Goal: Check status: Check status

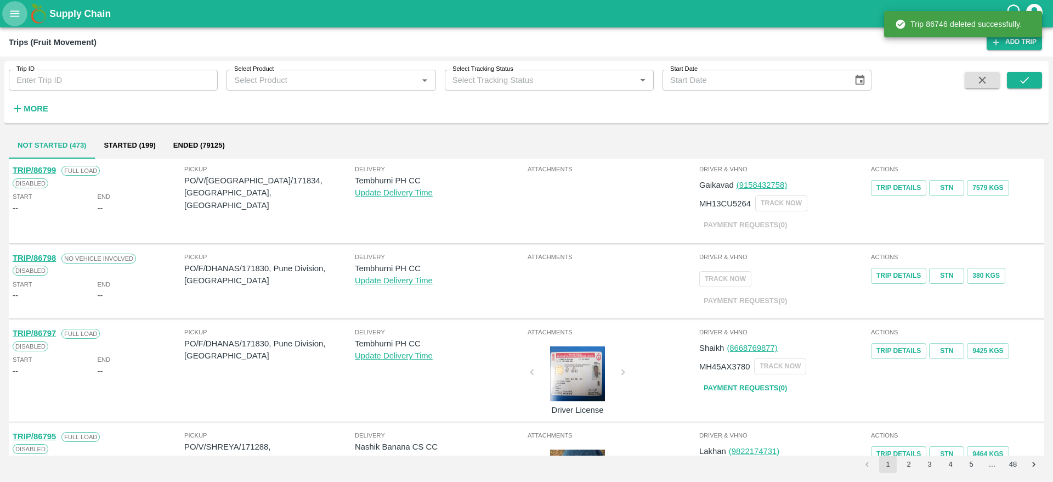
drag, startPoint x: 0, startPoint y: 0, endPoint x: 12, endPoint y: 6, distance: 13.5
click at [12, 6] on button "open drawer" at bounding box center [14, 13] width 25 height 25
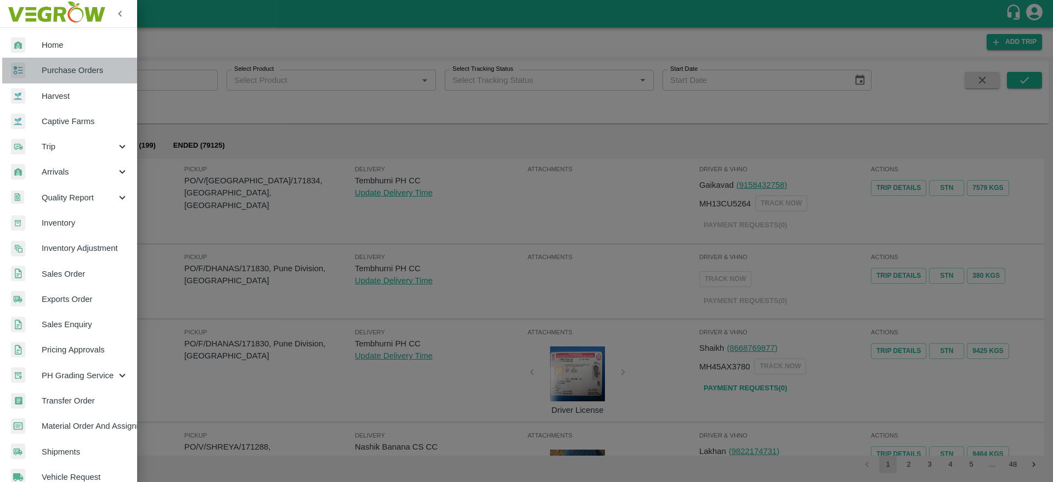
click at [88, 64] on span "Purchase Orders" at bounding box center [85, 70] width 87 height 12
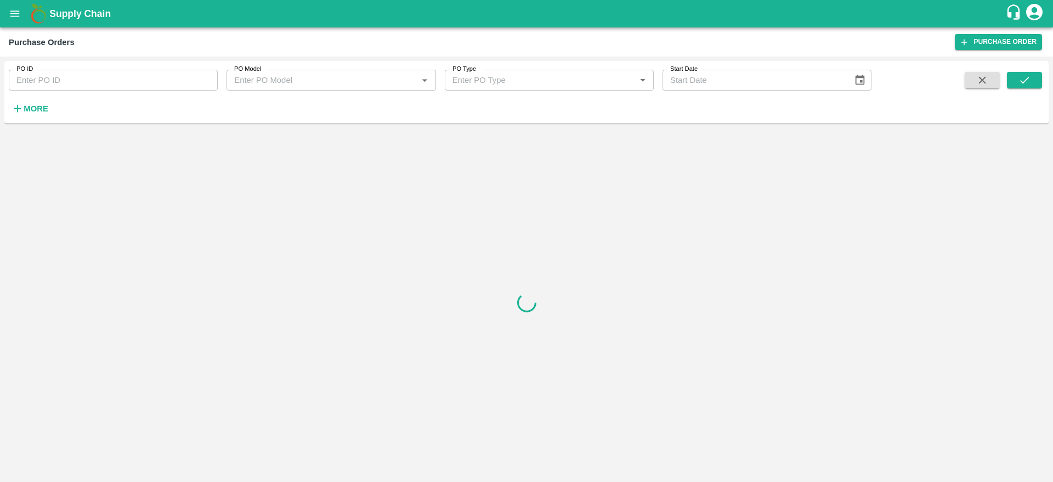
click at [134, 79] on input "PO ID" at bounding box center [113, 80] width 209 height 21
paste input "171302"
click at [1029, 83] on icon "submit" at bounding box center [1024, 80] width 12 height 12
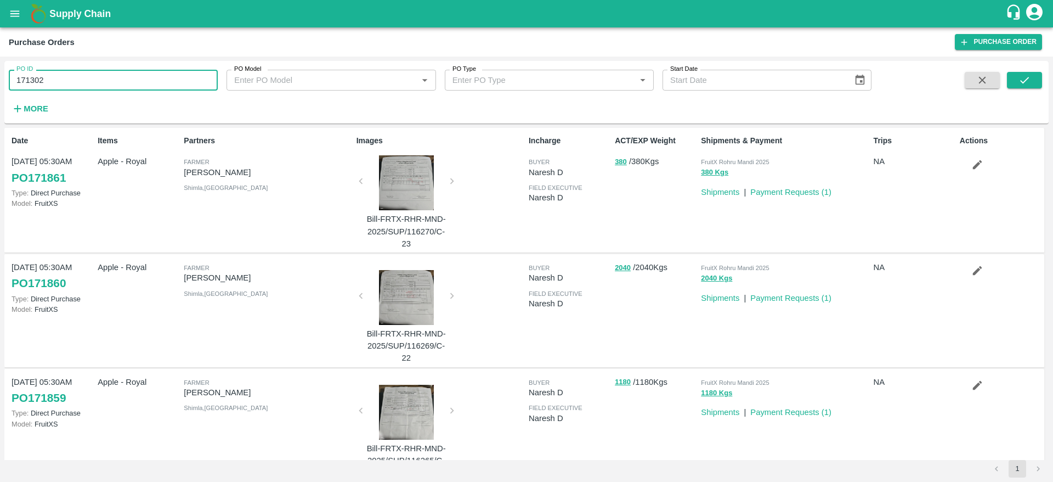
click at [108, 73] on input "171302" at bounding box center [113, 80] width 209 height 21
type input "171302"
click at [1029, 72] on button "submit" at bounding box center [1024, 80] width 35 height 16
